Goal: Task Accomplishment & Management: Complete application form

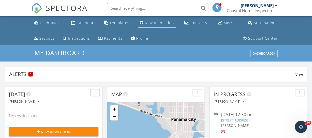
click at [156, 23] on div "New Inspection" at bounding box center [159, 22] width 29 height 5
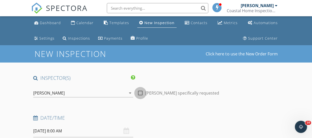
click at [140, 94] on div at bounding box center [140, 93] width 9 height 9
checkbox input "true"
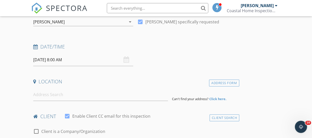
scroll to position [78, 0]
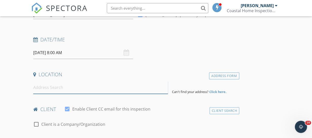
click at [46, 91] on input at bounding box center [100, 87] width 135 height 12
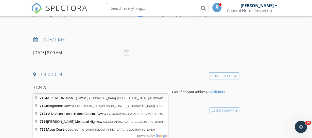
type input "7124A Singleton Circle, Panama City, FL, USA"
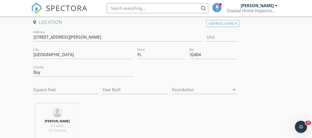
scroll to position [134, 0]
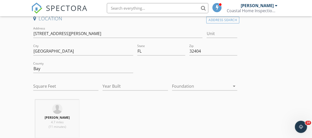
click at [234, 85] on icon "arrow_drop_down" at bounding box center [234, 86] width 6 height 6
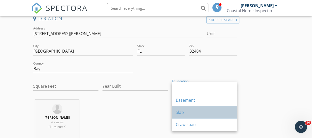
click at [215, 112] on div "Slab" at bounding box center [204, 112] width 57 height 6
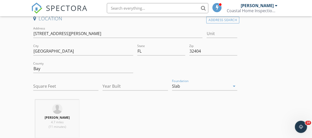
click at [191, 123] on div "JAMES HOSKINS 4.7 miles (11 minutes)" at bounding box center [135, 120] width 208 height 42
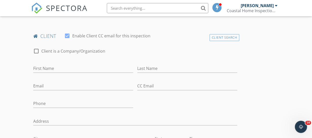
scroll to position [257, 0]
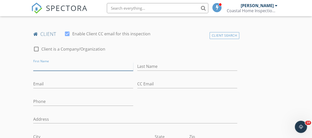
click at [51, 64] on input "First Name" at bounding box center [83, 66] width 100 height 8
type input "[PERSON_NAME]"
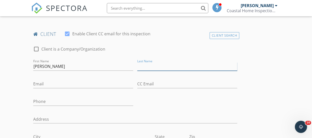
click at [160, 67] on input "Last Name" at bounding box center [187, 66] width 100 height 8
type input "[PERSON_NAME]"
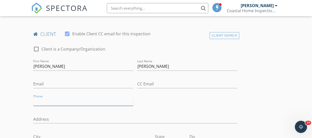
click at [49, 99] on input "Phone" at bounding box center [83, 101] width 100 height 8
type input "[PHONE_NUMBER]"
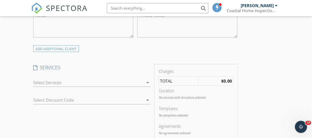
scroll to position [425, 0]
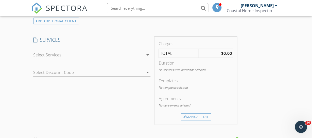
click at [148, 54] on icon "arrow_drop_down" at bounding box center [147, 55] width 6 height 6
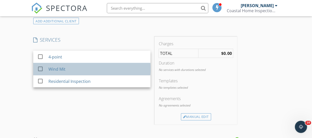
click at [127, 68] on div "Wind Mit" at bounding box center [97, 69] width 98 height 10
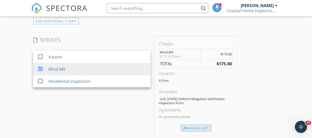
click at [198, 128] on div "Manual Edit" at bounding box center [196, 128] width 30 height 7
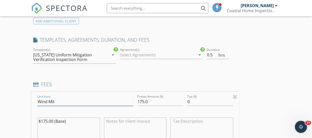
click at [77, 97] on input "Wind Mit" at bounding box center [85, 101] width 96 height 8
type input "Wind Mit, 4 point"
click at [268, 90] on div "INSPECTOR(S) check_box JAMES HOSKINS PRIMARY JAMES HOSKINS arrow_drop_down chec…" at bounding box center [156, 111] width 250 height 922
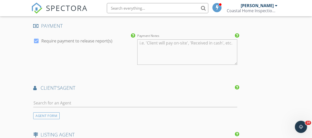
scroll to position [648, 0]
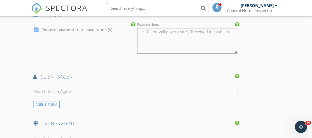
click at [55, 91] on input "text" at bounding box center [135, 91] width 204 height 8
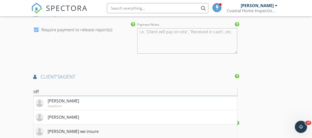
type input "tiff"
click at [74, 130] on div "Tiffany Jones we insure" at bounding box center [73, 131] width 51 height 6
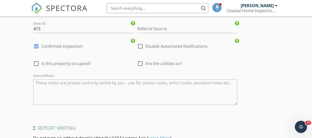
scroll to position [1020, 0]
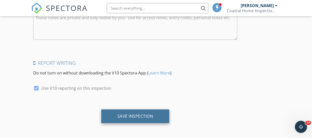
click at [133, 113] on div "Save Inspection" at bounding box center [135, 115] width 36 height 5
